Goal: Task Accomplishment & Management: Manage account settings

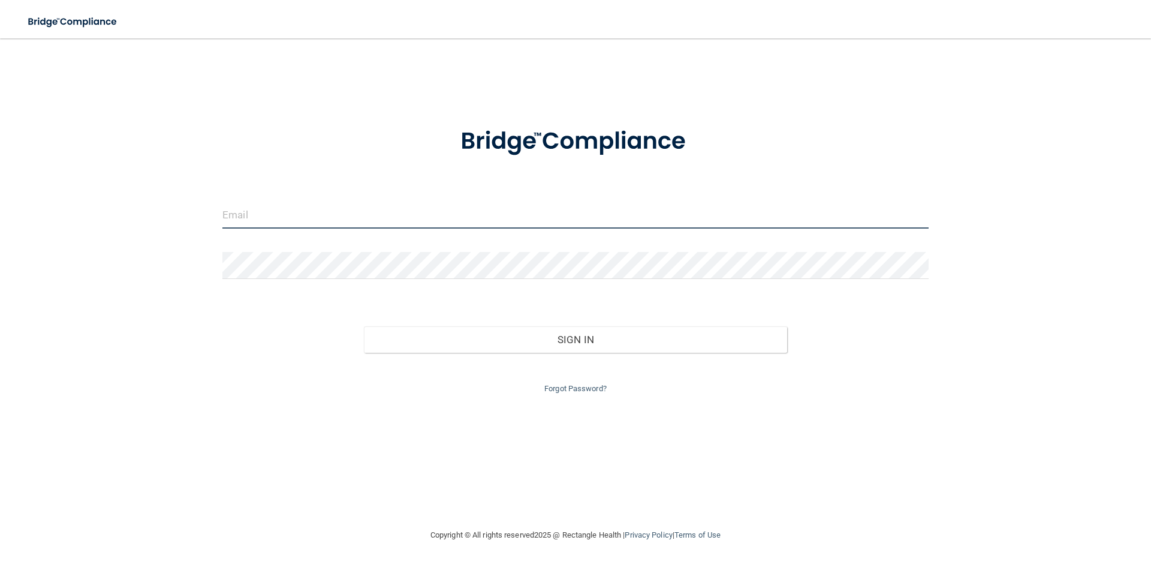
type input "[EMAIL_ADDRESS][DOMAIN_NAME]"
click at [530, 353] on div "Forgot Password?" at bounding box center [575, 374] width 724 height 43
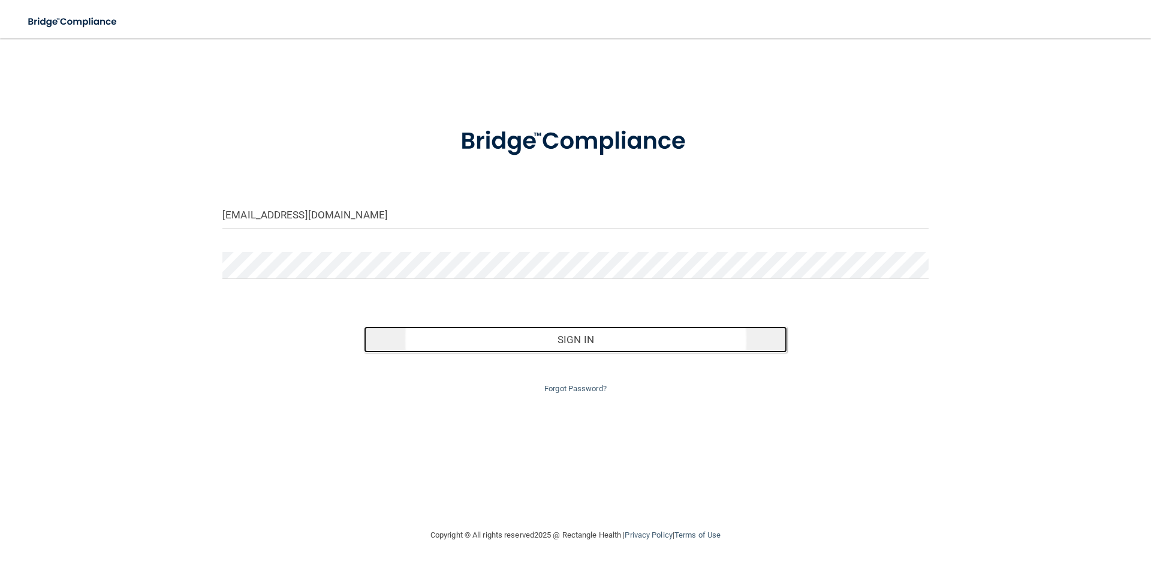
click at [535, 342] on button "Sign In" at bounding box center [576, 339] width 424 height 26
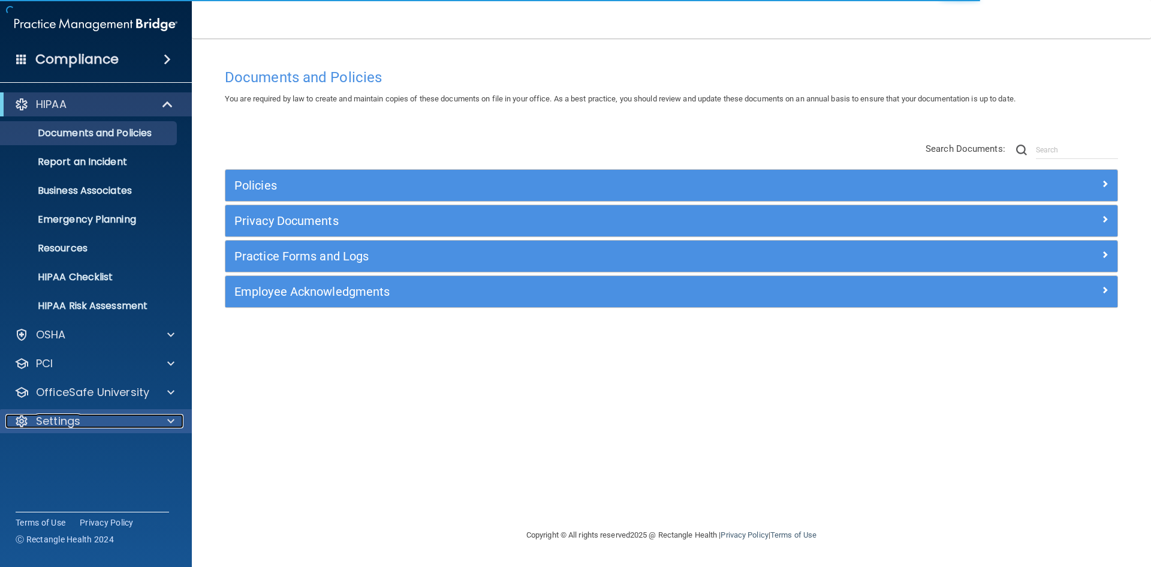
click at [103, 426] on div "Settings" at bounding box center [79, 421] width 149 height 14
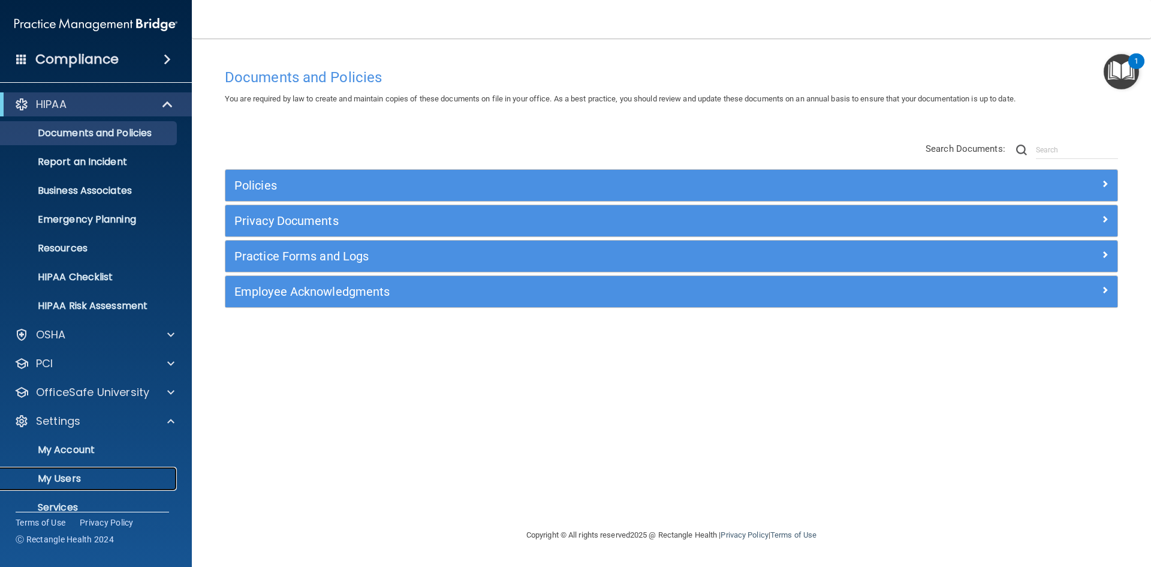
click at [85, 477] on p "My Users" at bounding box center [90, 478] width 164 height 12
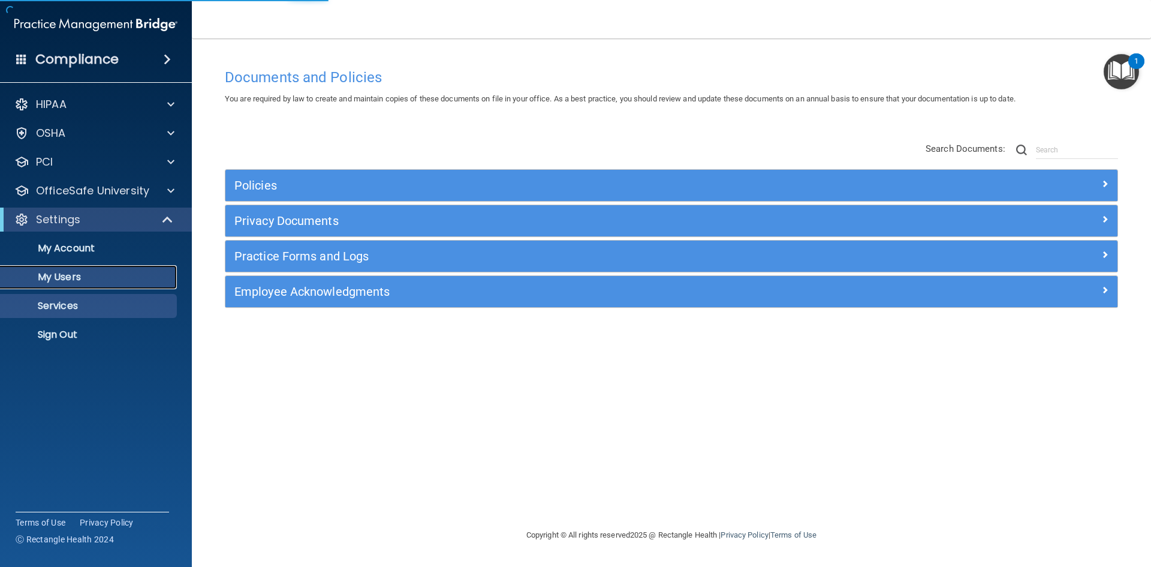
select select "20"
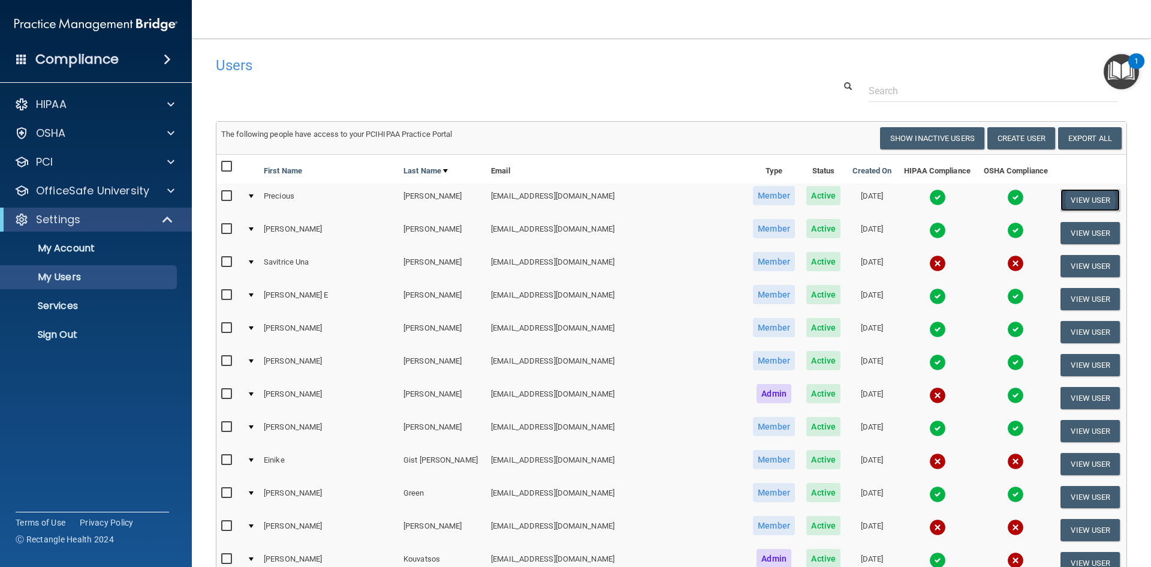
click at [1085, 203] on button "View User" at bounding box center [1090, 200] width 59 height 22
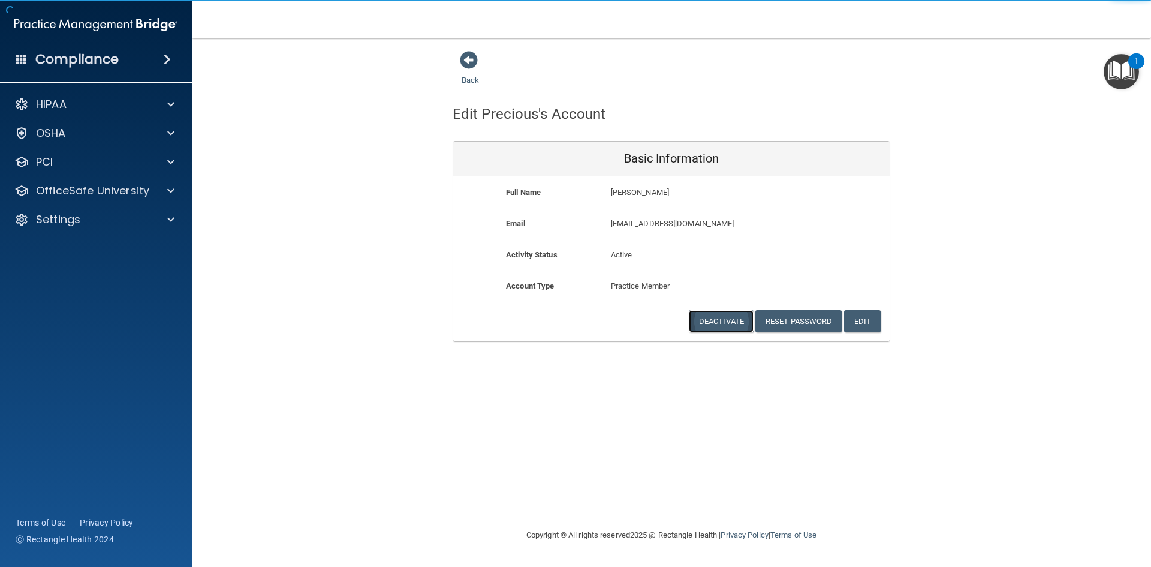
click at [738, 322] on button "Deactivate" at bounding box center [721, 321] width 65 height 22
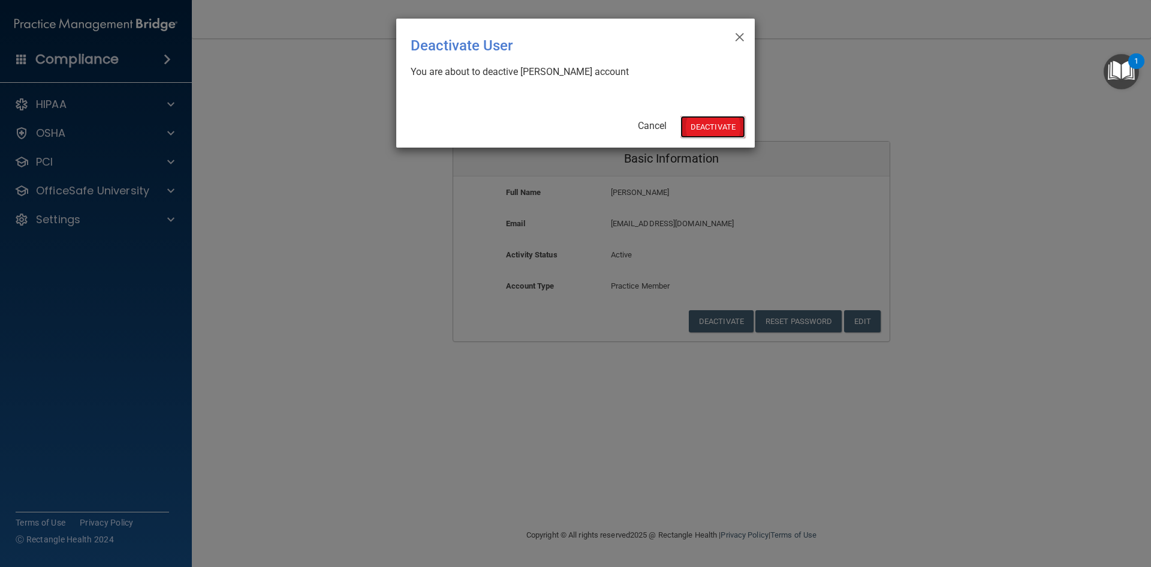
click at [701, 121] on button "Deactivate" at bounding box center [712, 127] width 65 height 22
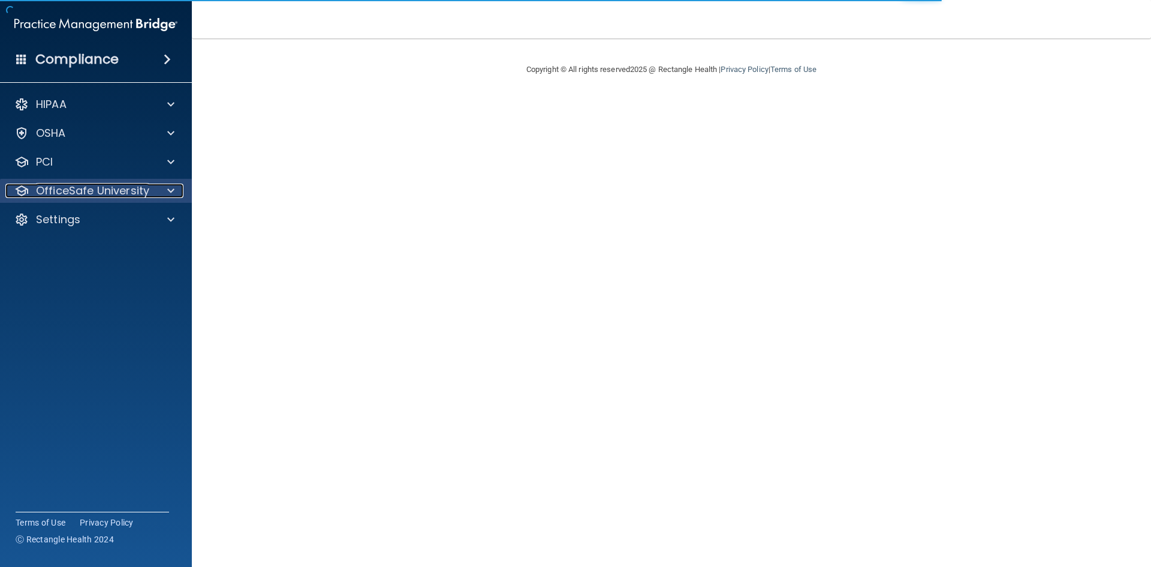
click at [173, 191] on span at bounding box center [170, 190] width 7 height 14
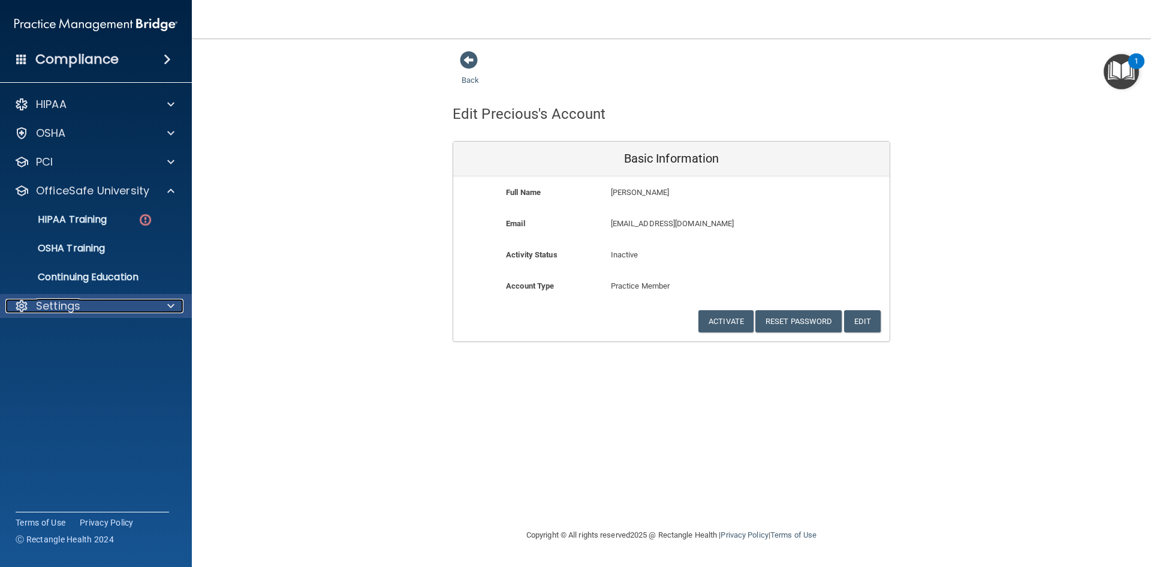
click at [110, 305] on div "Settings" at bounding box center [79, 306] width 149 height 14
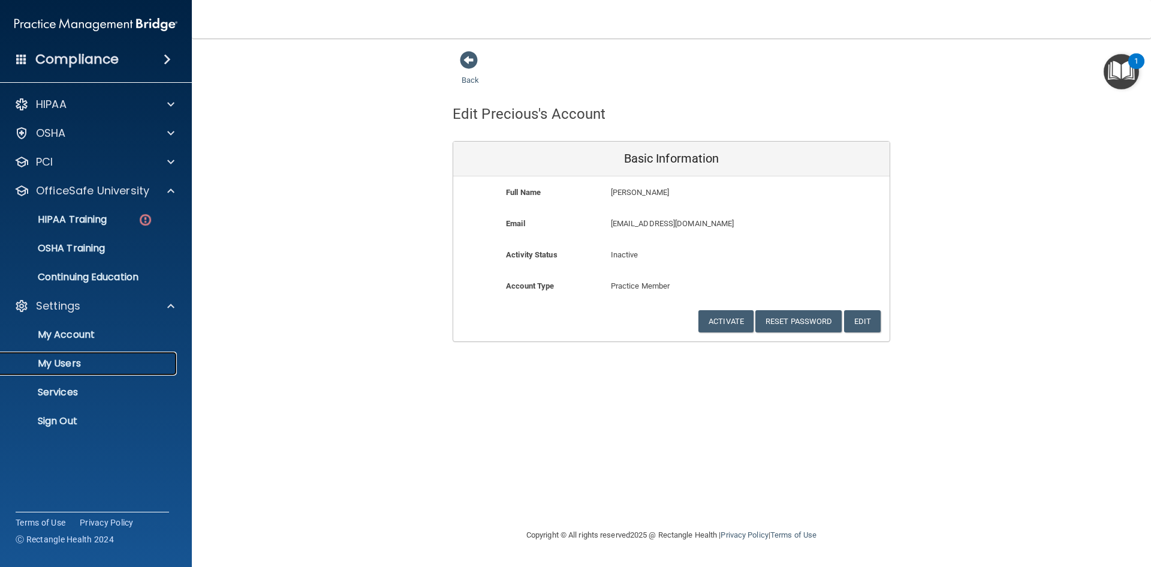
click at [100, 357] on link "My Users" at bounding box center [82, 363] width 189 height 24
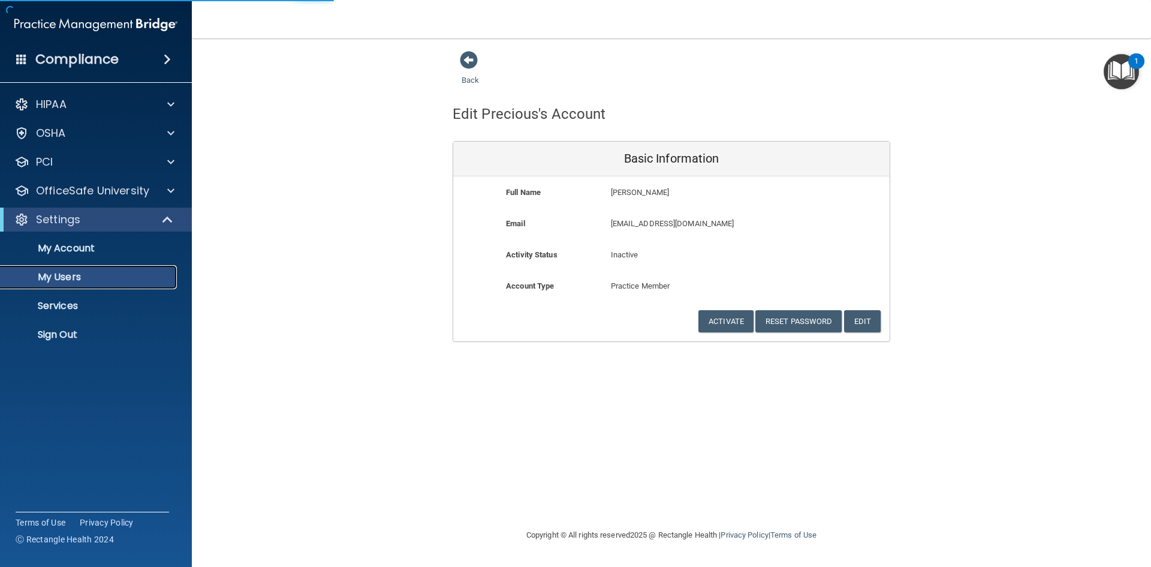
select select "20"
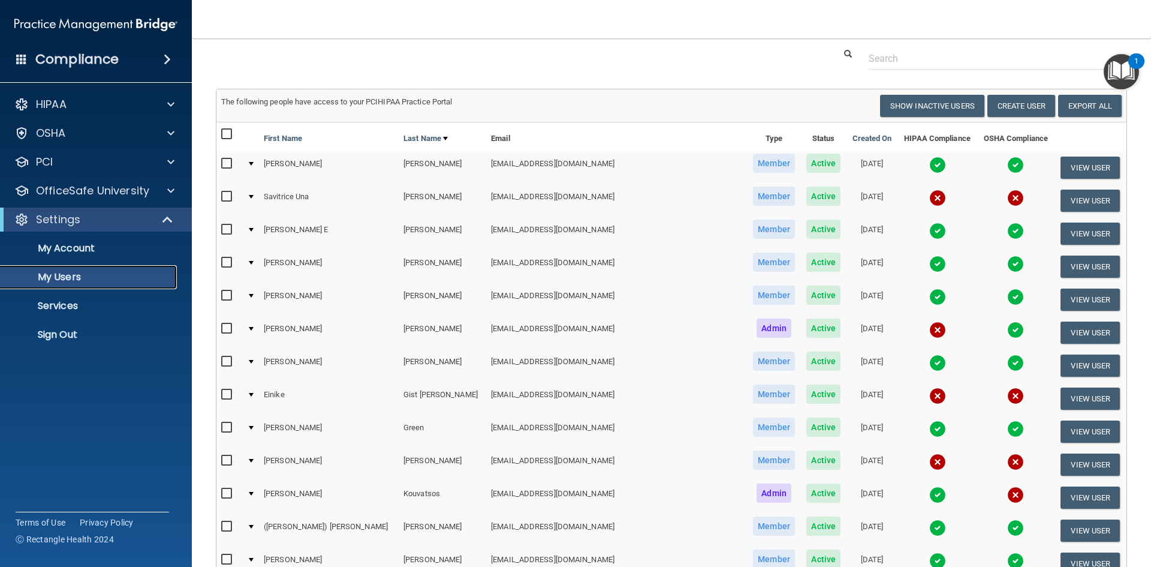
scroll to position [60, 0]
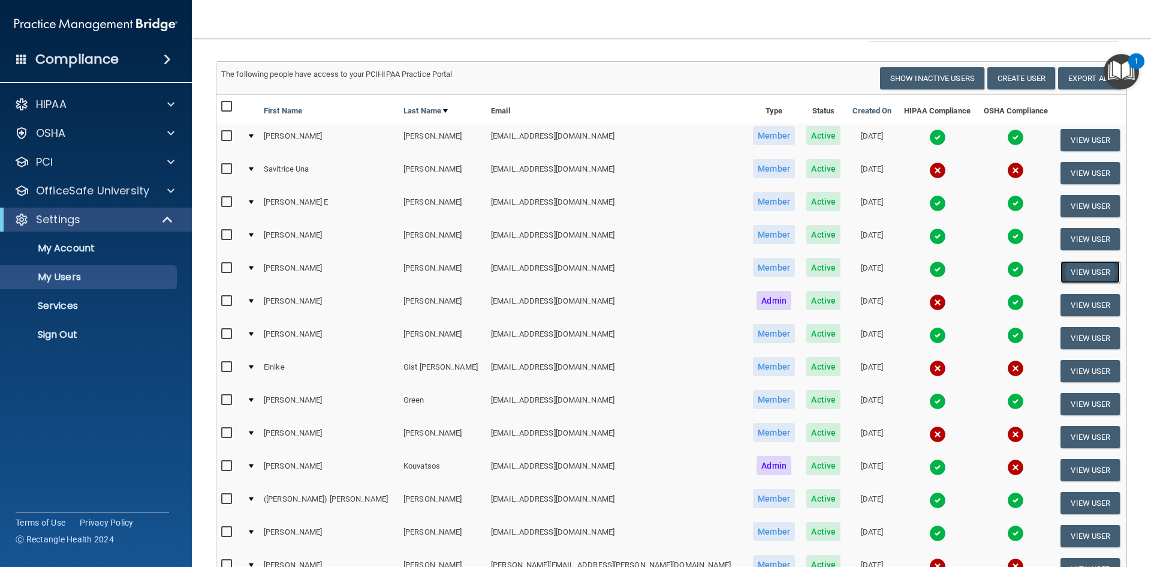
click at [1061, 273] on button "View User" at bounding box center [1090, 272] width 59 height 22
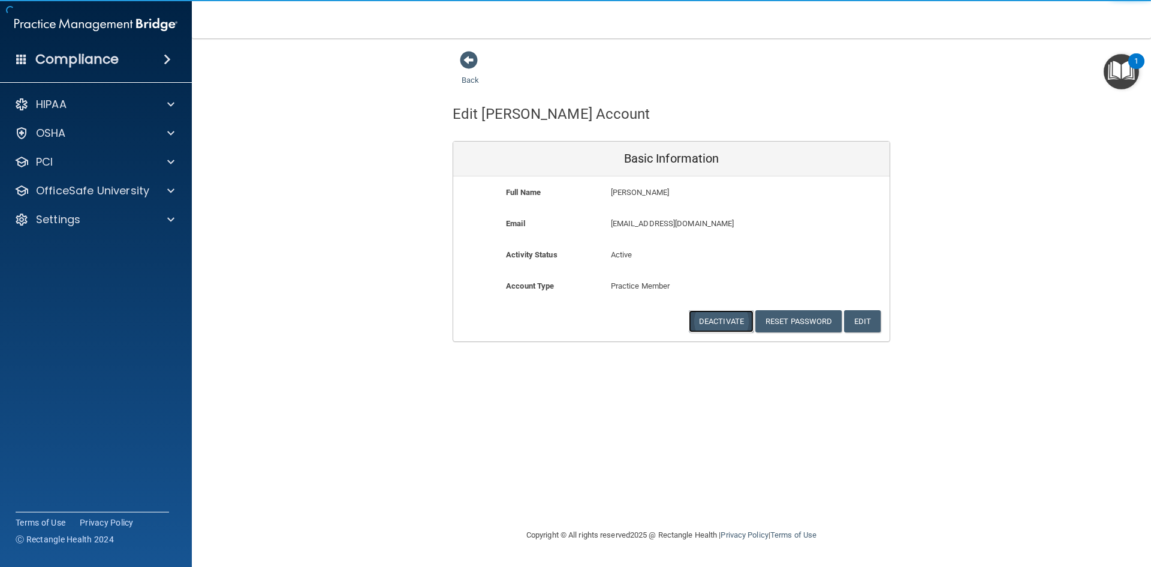
click at [735, 317] on button "Deactivate" at bounding box center [721, 321] width 65 height 22
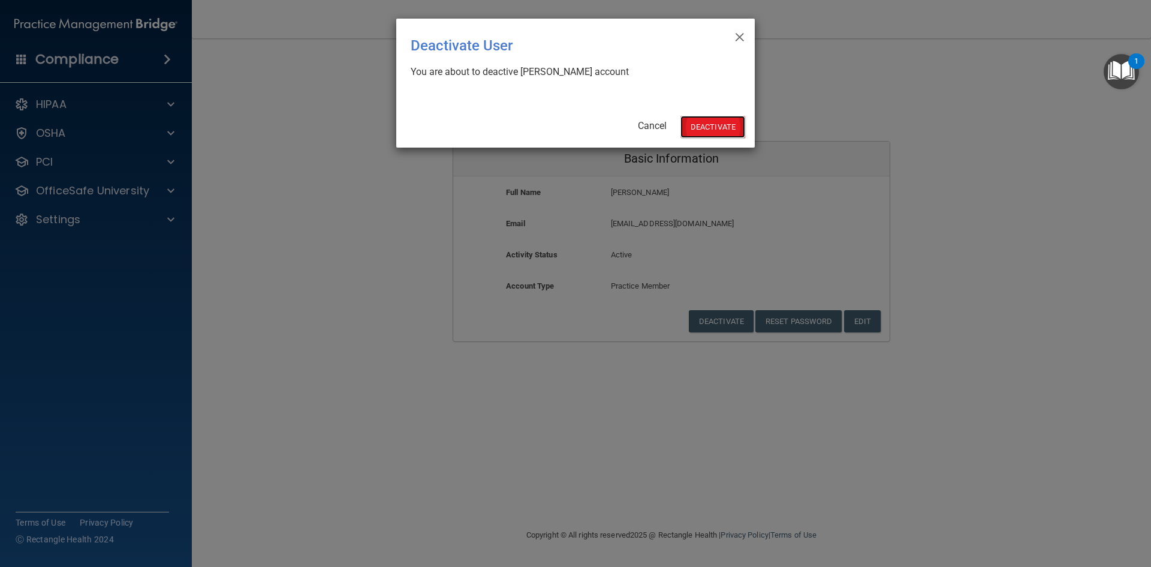
click at [706, 131] on button "Deactivate" at bounding box center [712, 127] width 65 height 22
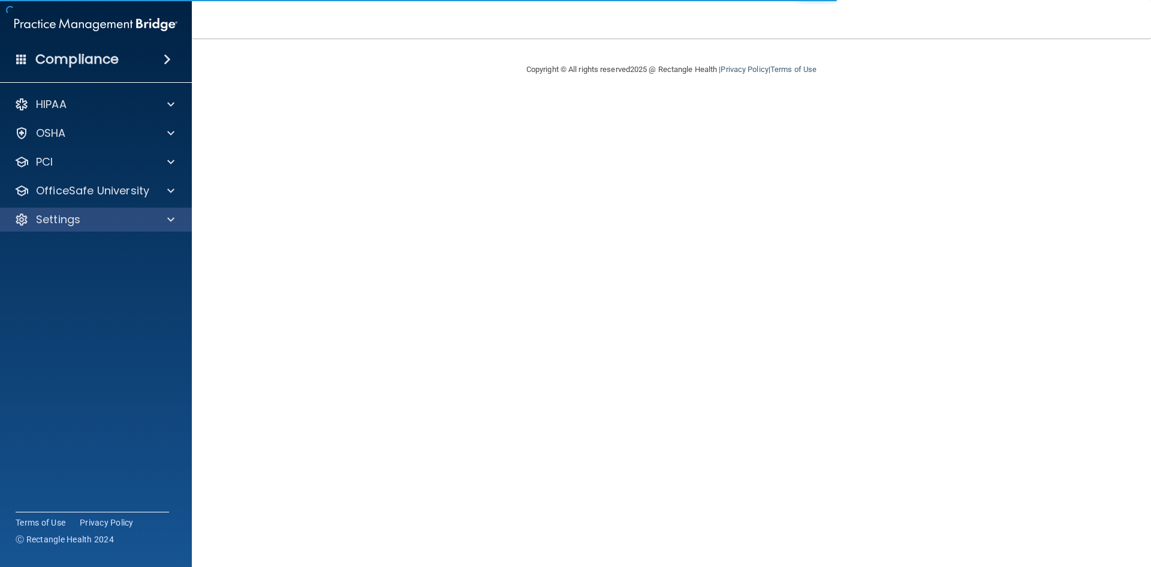
click at [83, 227] on div "Settings" at bounding box center [96, 219] width 192 height 24
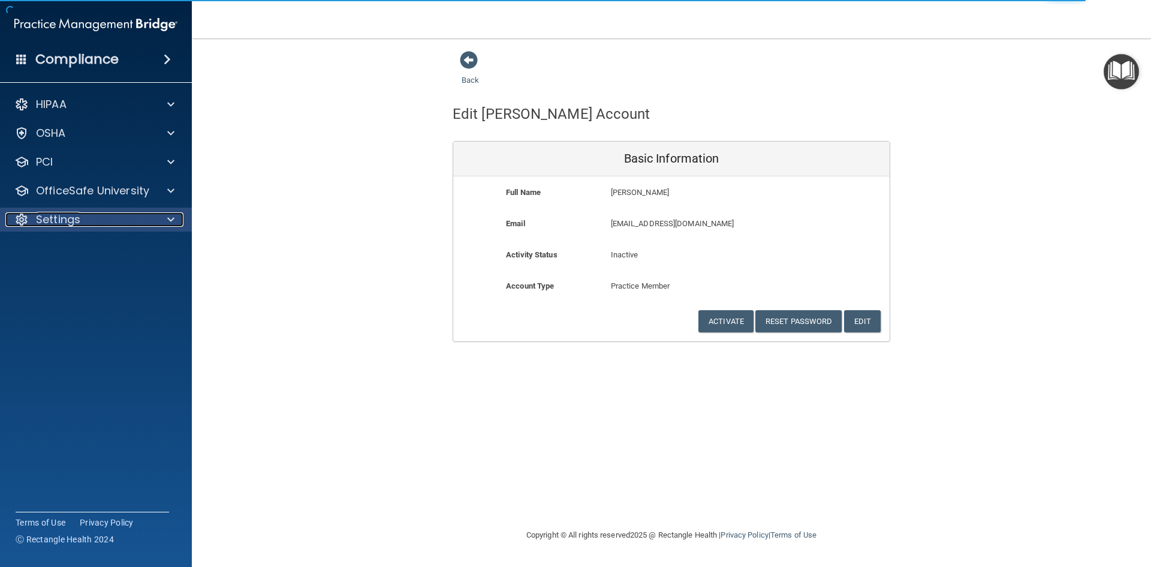
click at [150, 223] on div "Settings" at bounding box center [79, 219] width 149 height 14
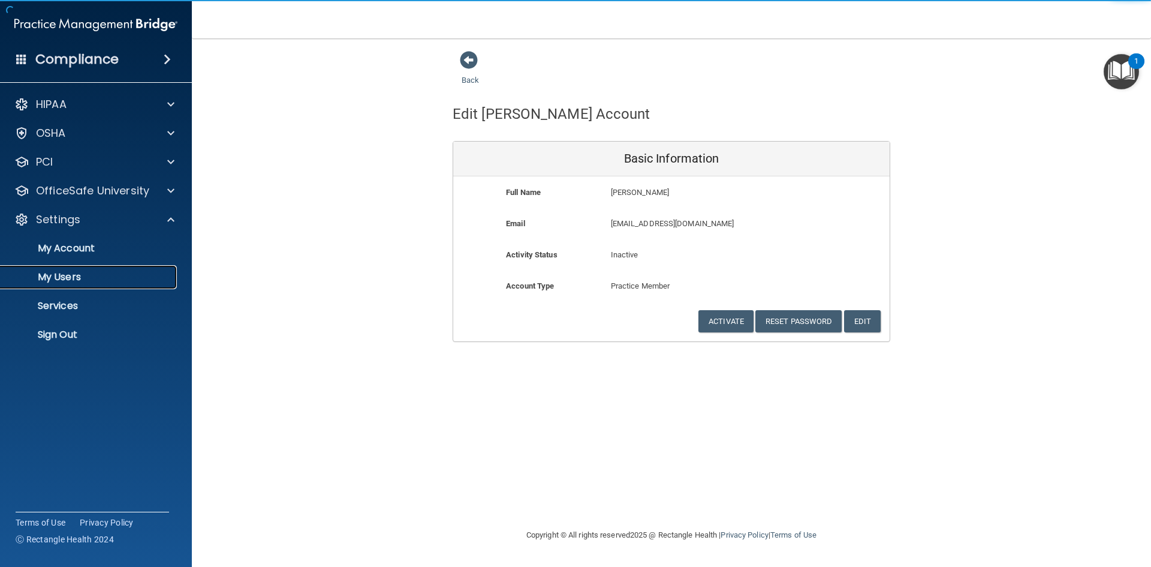
click at [106, 269] on link "My Users" at bounding box center [82, 277] width 189 height 24
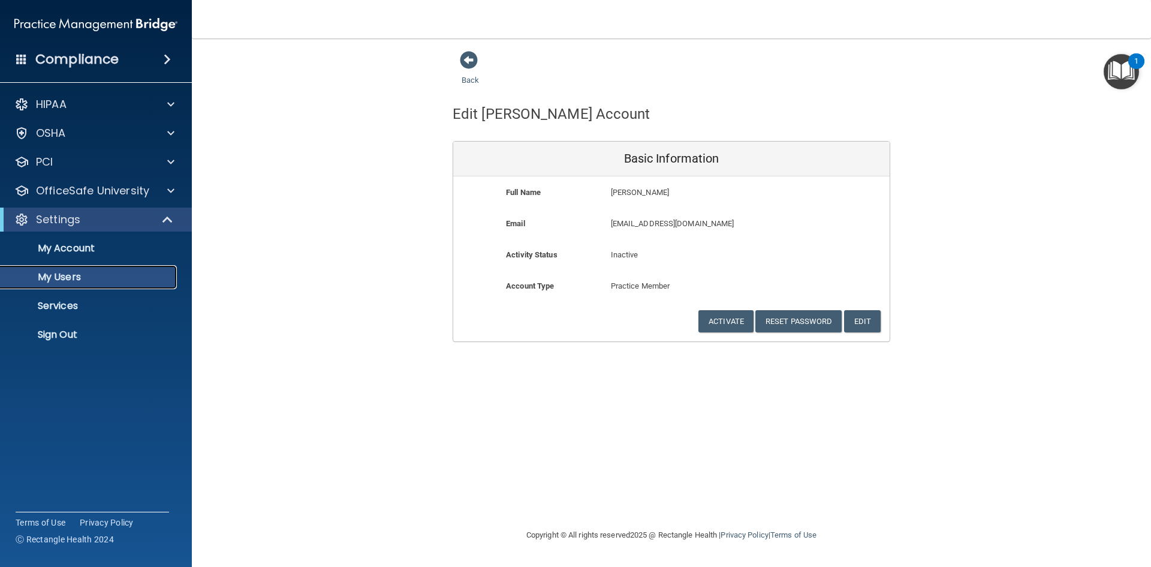
click at [142, 282] on p "My Users" at bounding box center [90, 277] width 164 height 12
select select "20"
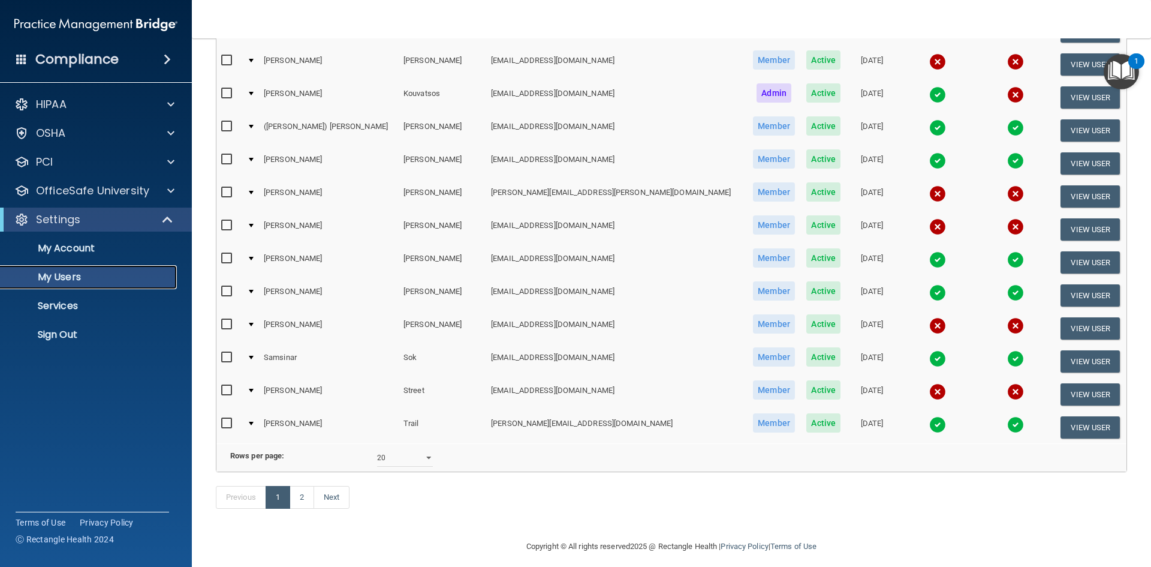
scroll to position [426, 0]
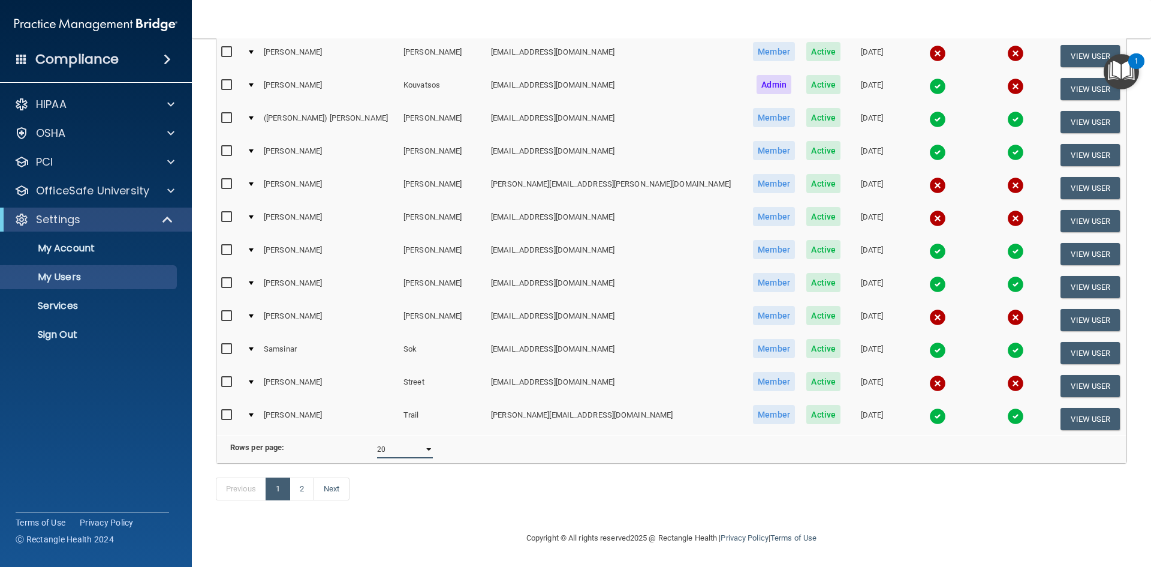
click at [422, 440] on select "10 20 30 40 all" at bounding box center [405, 449] width 56 height 18
click at [305, 493] on link "2" at bounding box center [302, 488] width 25 height 23
select select "20"
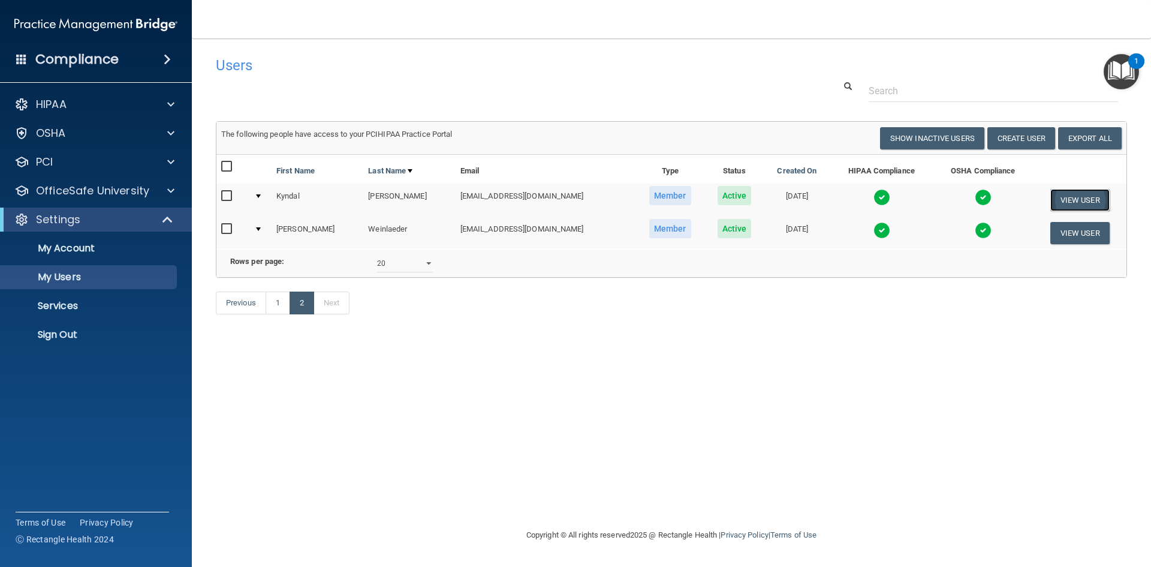
click at [1075, 196] on button "View User" at bounding box center [1079, 200] width 59 height 22
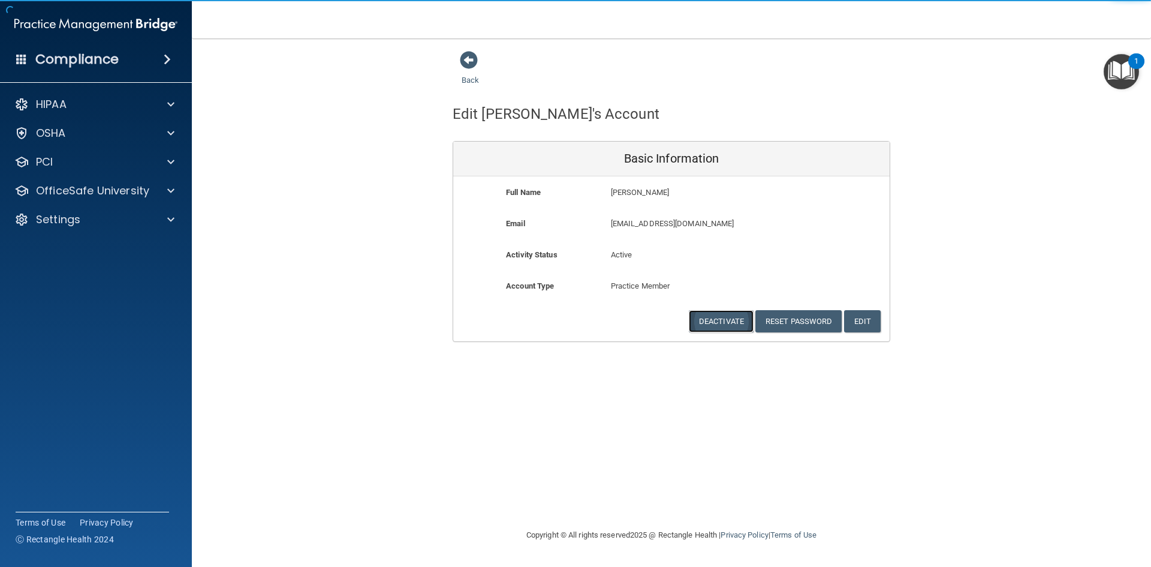
click at [718, 330] on button "Deactivate" at bounding box center [721, 321] width 65 height 22
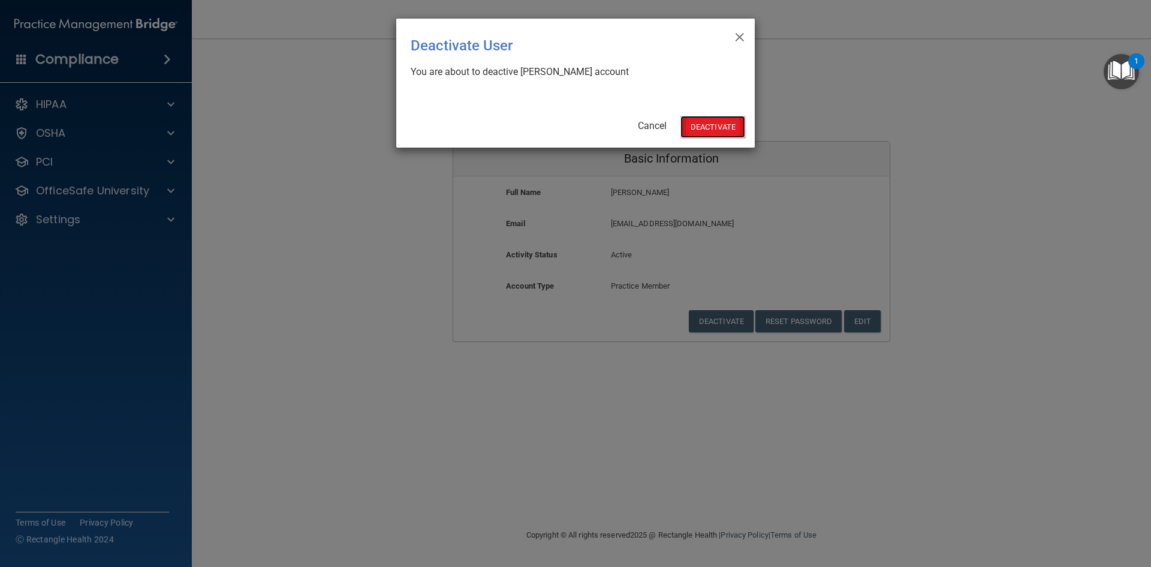
click at [710, 123] on button "Deactivate" at bounding box center [712, 127] width 65 height 22
